Goal: Navigation & Orientation: Find specific page/section

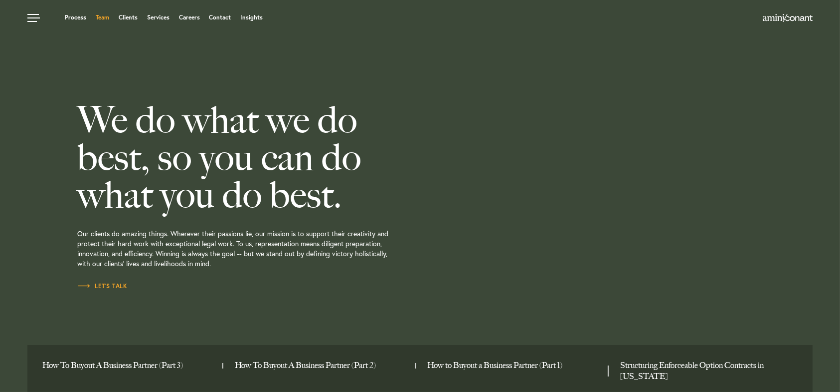
click at [100, 19] on link "Team" at bounding box center [102, 17] width 13 height 6
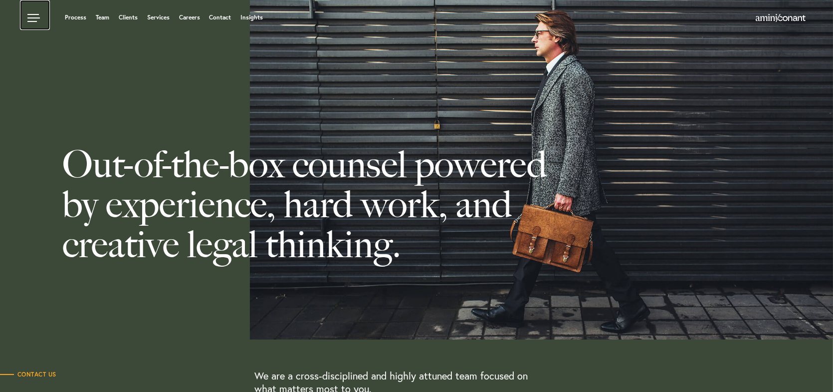
click at [32, 17] on link at bounding box center [35, 15] width 30 height 30
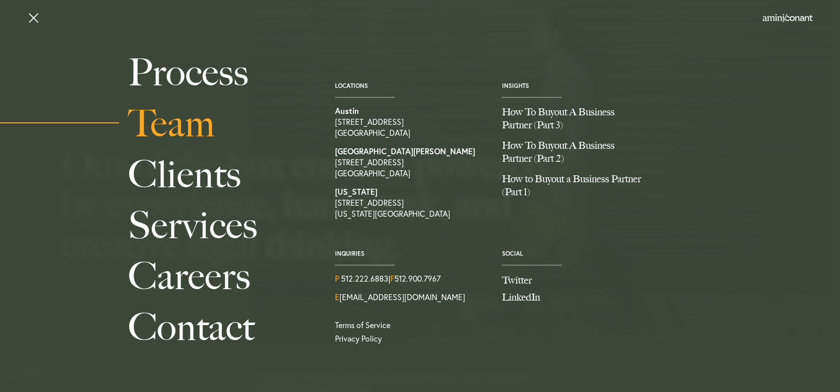
click at [186, 126] on link "Team" at bounding box center [221, 123] width 185 height 51
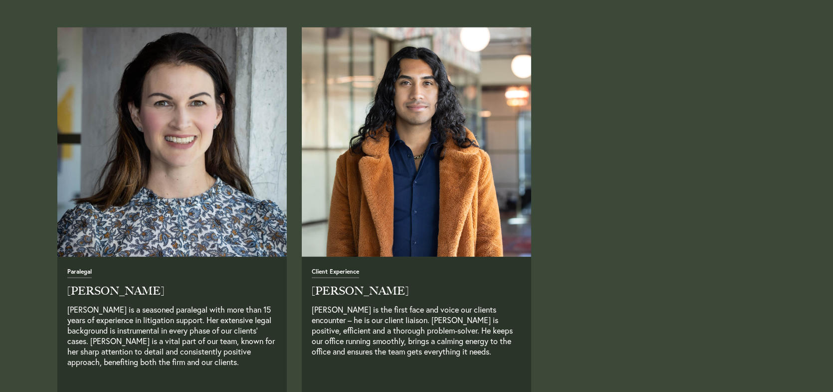
scroll to position [2535, 0]
